Goal: Task Accomplishment & Management: Manage account settings

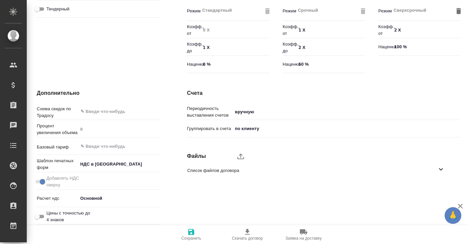
scroll to position [211, 0]
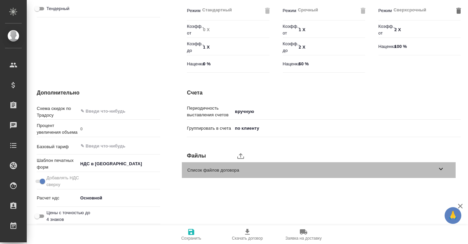
click at [205, 167] on span "Список файлов договора" at bounding box center [312, 170] width 250 height 7
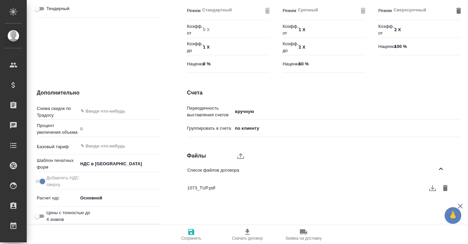
click at [433, 188] on icon "button" at bounding box center [433, 188] width 7 height 6
type textarea "x"
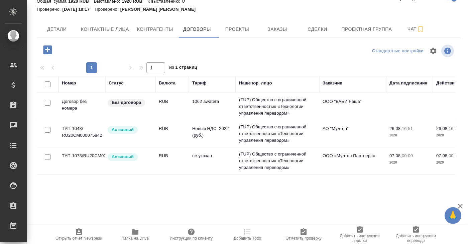
click at [76, 130] on td "ТУП-1043/ RU20CM000075842" at bounding box center [82, 133] width 47 height 23
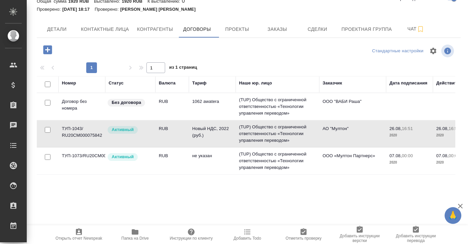
click at [68, 130] on td "ТУП-1043/ RU20CM000075842" at bounding box center [82, 133] width 47 height 23
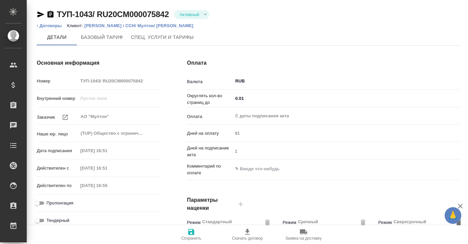
type input "Новый НДС, 2022 (руб.)"
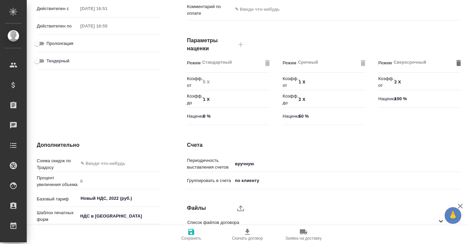
scroll to position [211, 0]
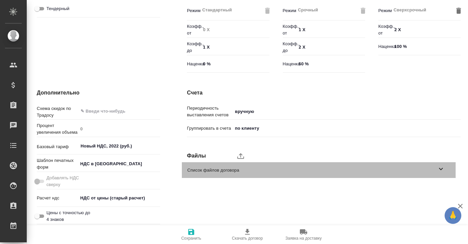
click at [221, 167] on span "Список файлов договора" at bounding box center [312, 170] width 250 height 7
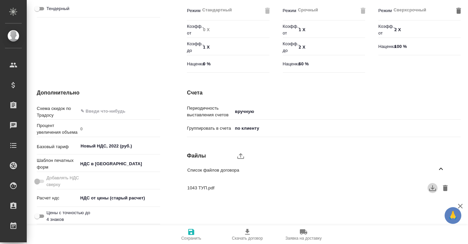
click at [433, 187] on icon "button" at bounding box center [433, 188] width 8 height 8
type textarea "x"
